Goal: Navigation & Orientation: Find specific page/section

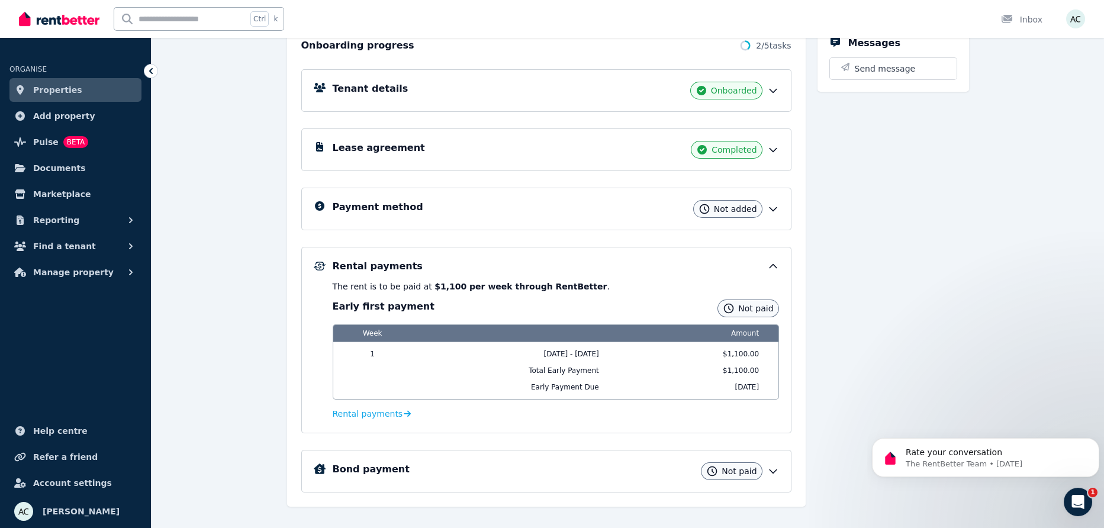
scroll to position [160, 0]
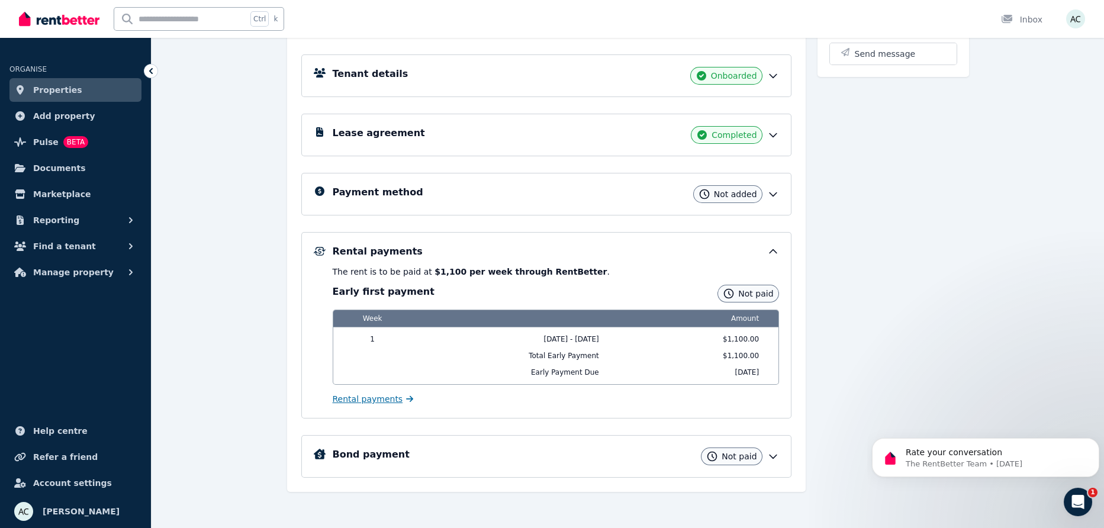
click at [364, 399] on span "Rental payments" at bounding box center [368, 399] width 70 height 12
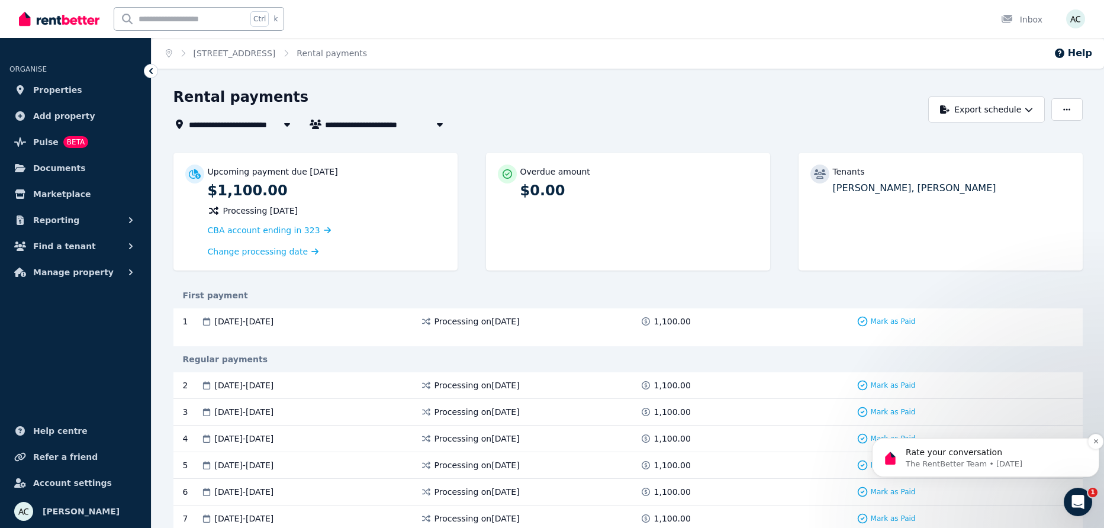
click at [994, 456] on p "Rate your conversation" at bounding box center [995, 453] width 179 height 12
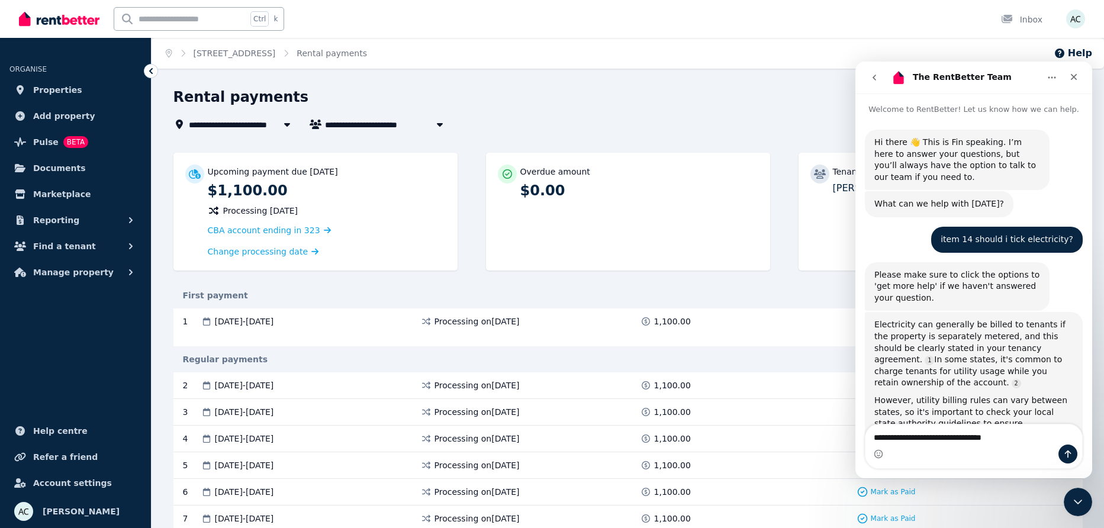
type textarea "**********"
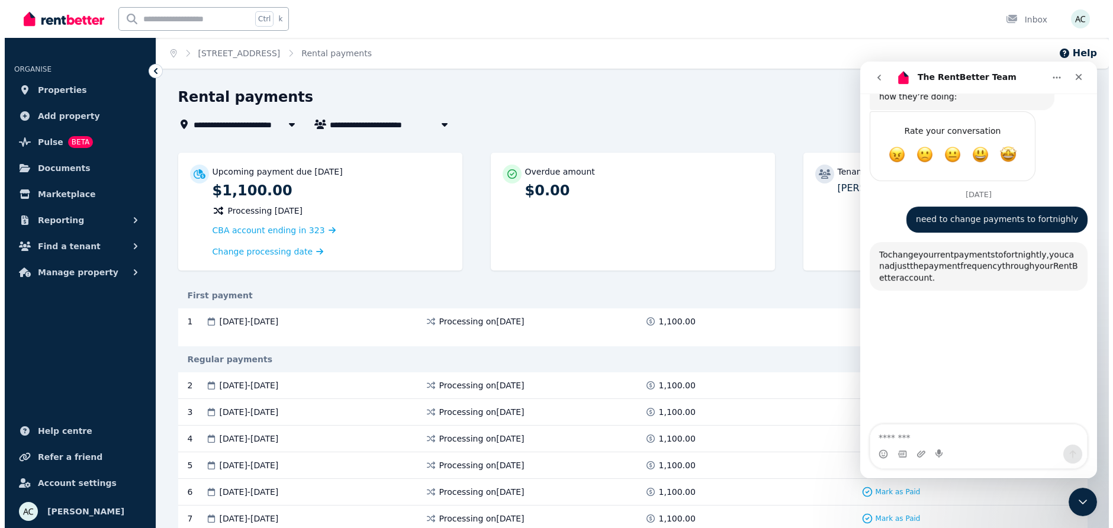
scroll to position [1530, 0]
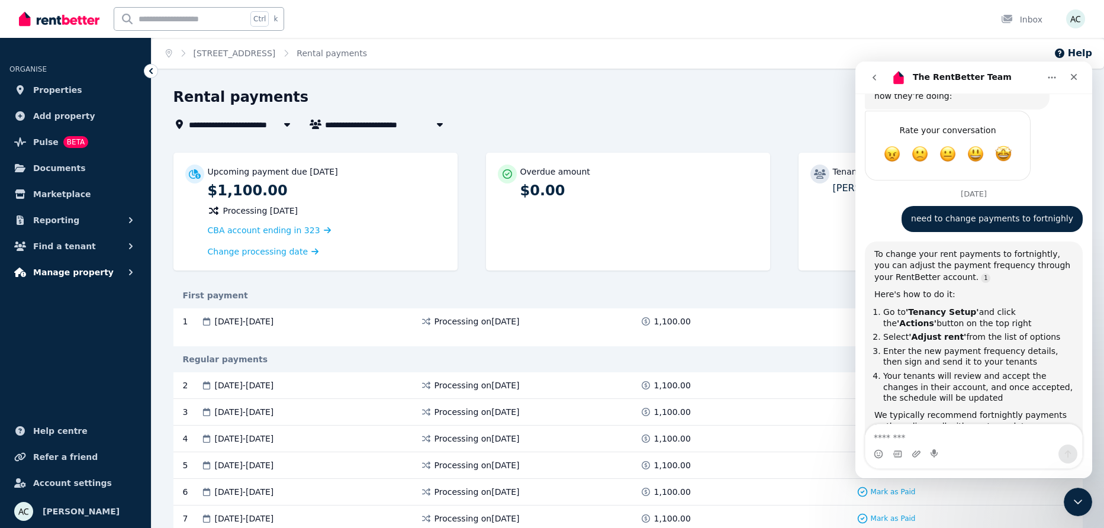
click at [76, 271] on span "Manage property" at bounding box center [73, 272] width 81 height 14
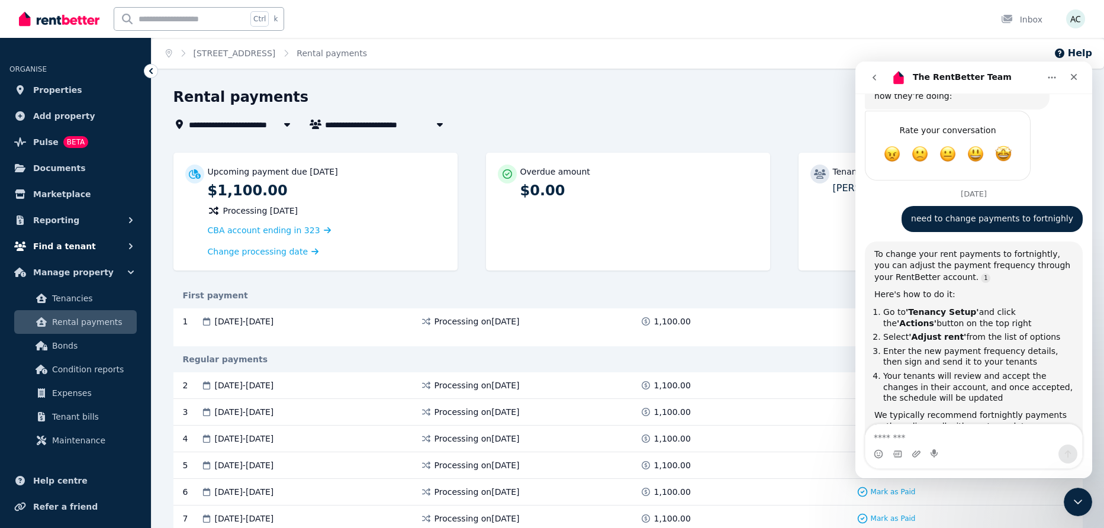
click at [76, 250] on span "Find a tenant" at bounding box center [64, 246] width 63 height 14
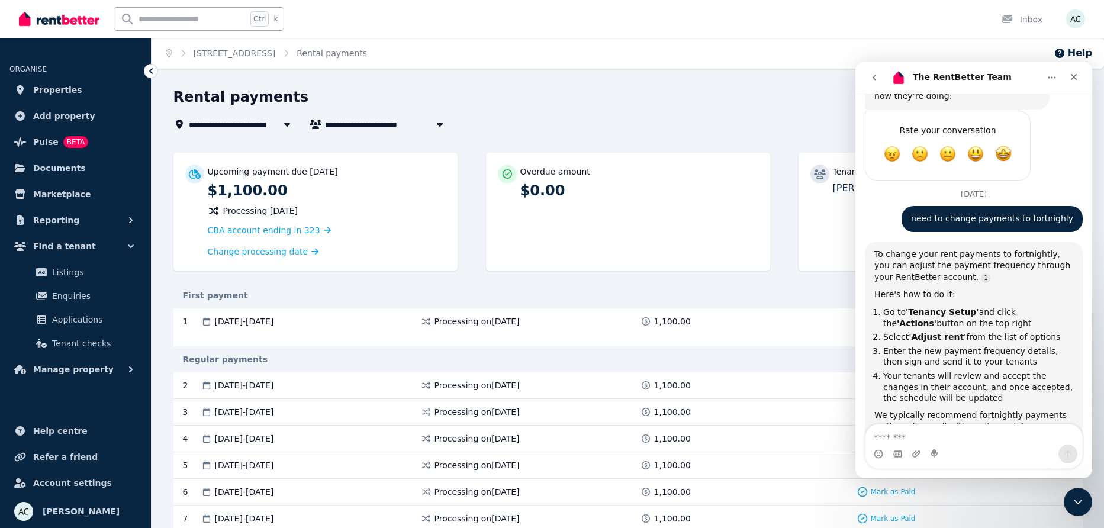
click at [152, 69] on icon at bounding box center [151, 71] width 4 height 6
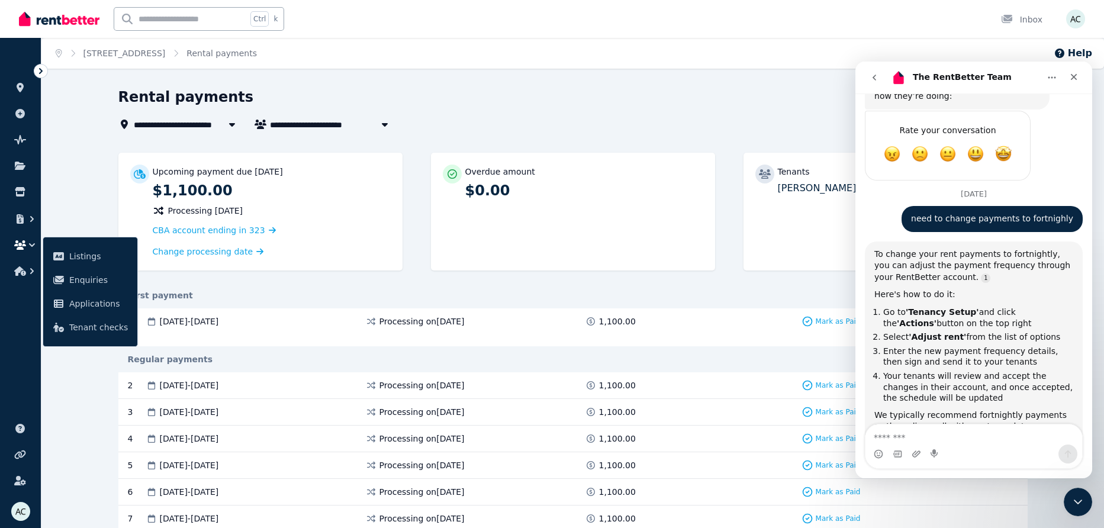
click at [40, 72] on icon at bounding box center [41, 71] width 4 height 6
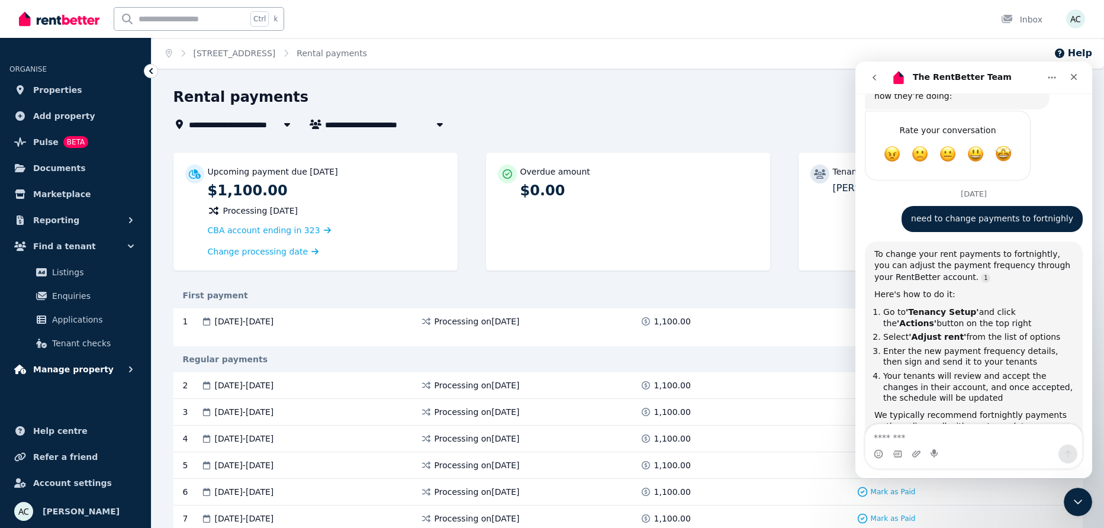
click at [67, 371] on span "Manage property" at bounding box center [73, 369] width 81 height 14
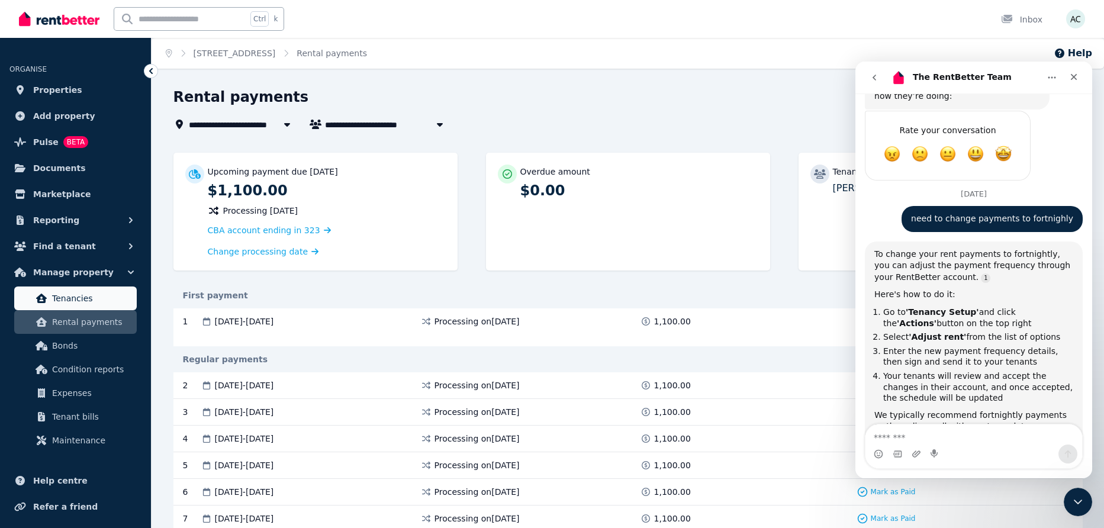
click at [82, 294] on span "Tenancies" at bounding box center [92, 298] width 80 height 14
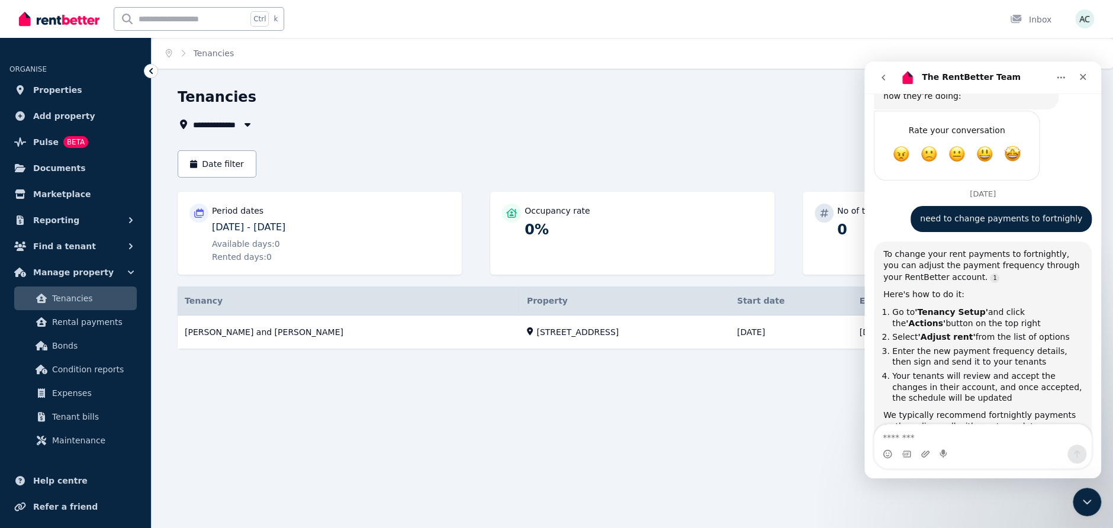
click at [1057, 76] on icon "Home" at bounding box center [1060, 77] width 9 height 9
click at [883, 76] on icon "go back" at bounding box center [884, 78] width 4 height 6
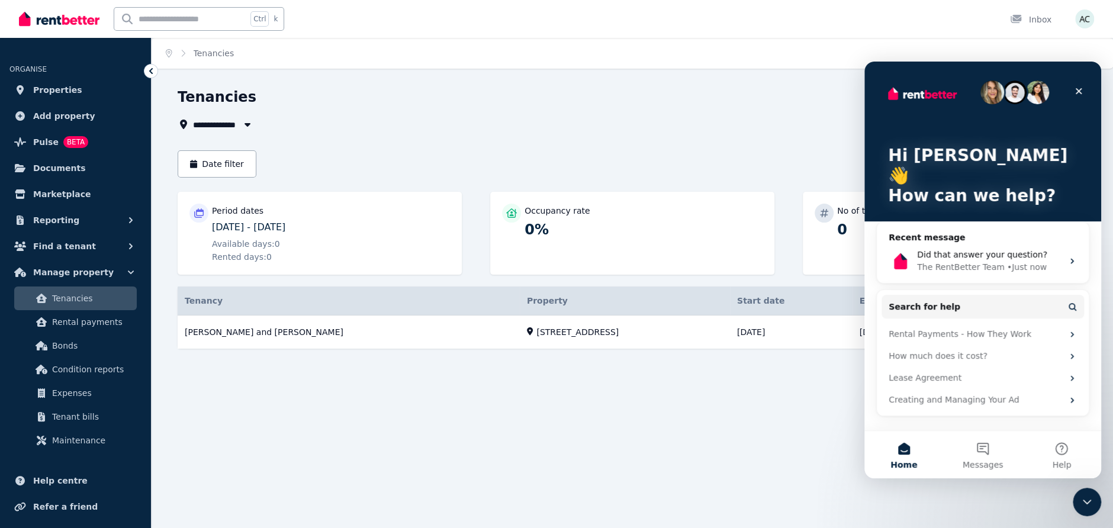
click at [1080, 90] on icon "Close" at bounding box center [1078, 90] width 9 height 9
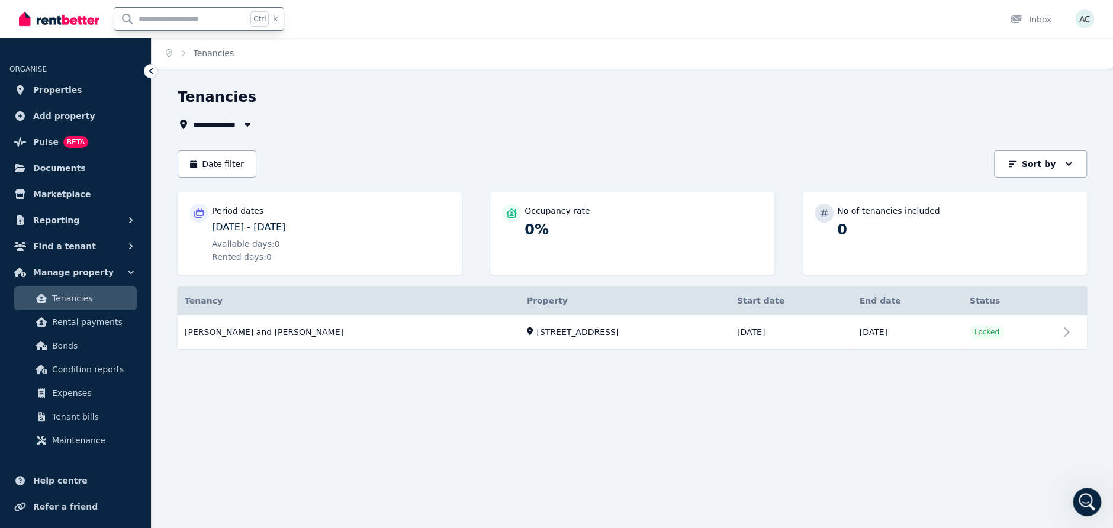
click at [216, 18] on input "text" at bounding box center [180, 19] width 133 height 22
type input "**********"
